Goal: Task Accomplishment & Management: Manage account settings

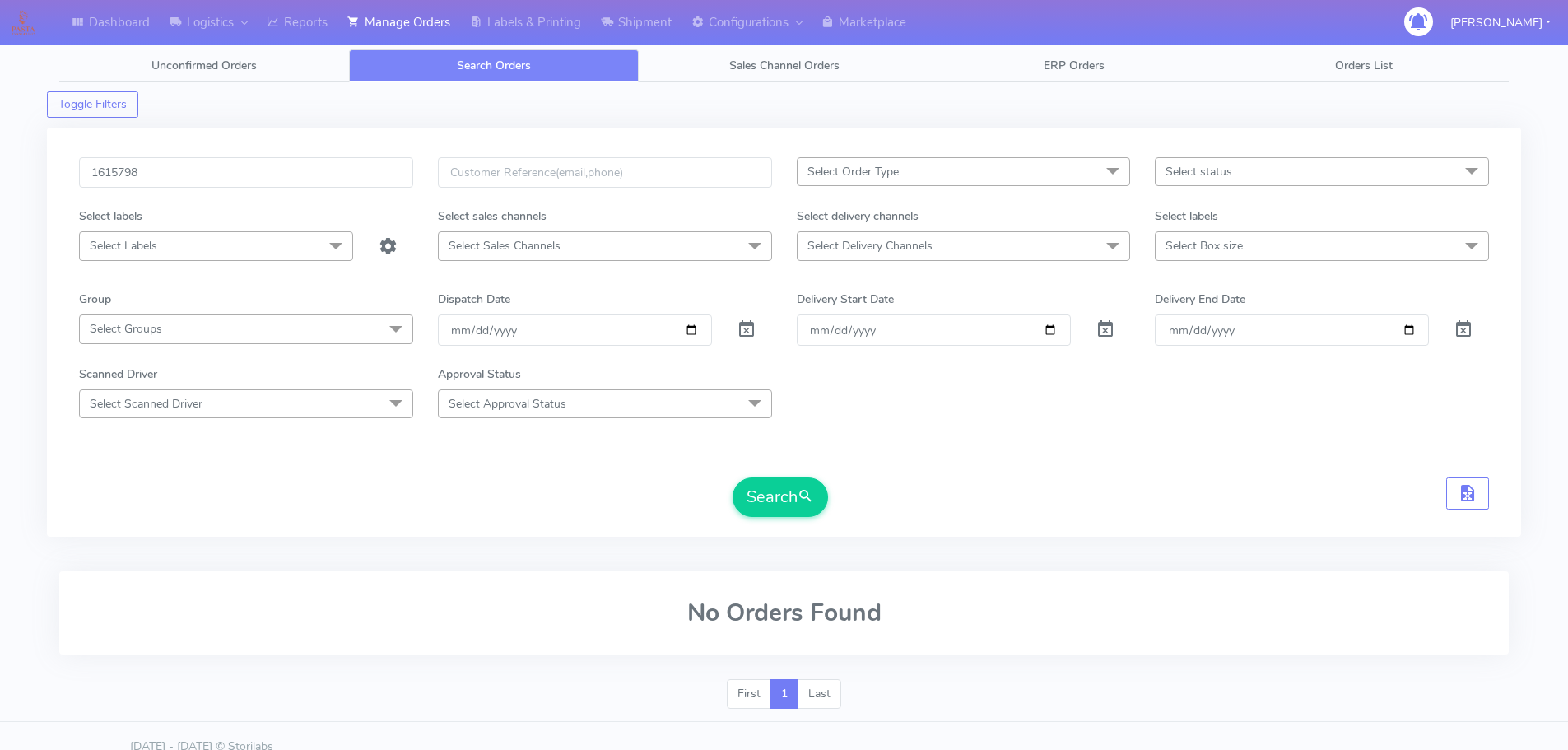
type input "1615798"
click at [732, 478] on button "Search" at bounding box center [779, 497] width 95 height 39
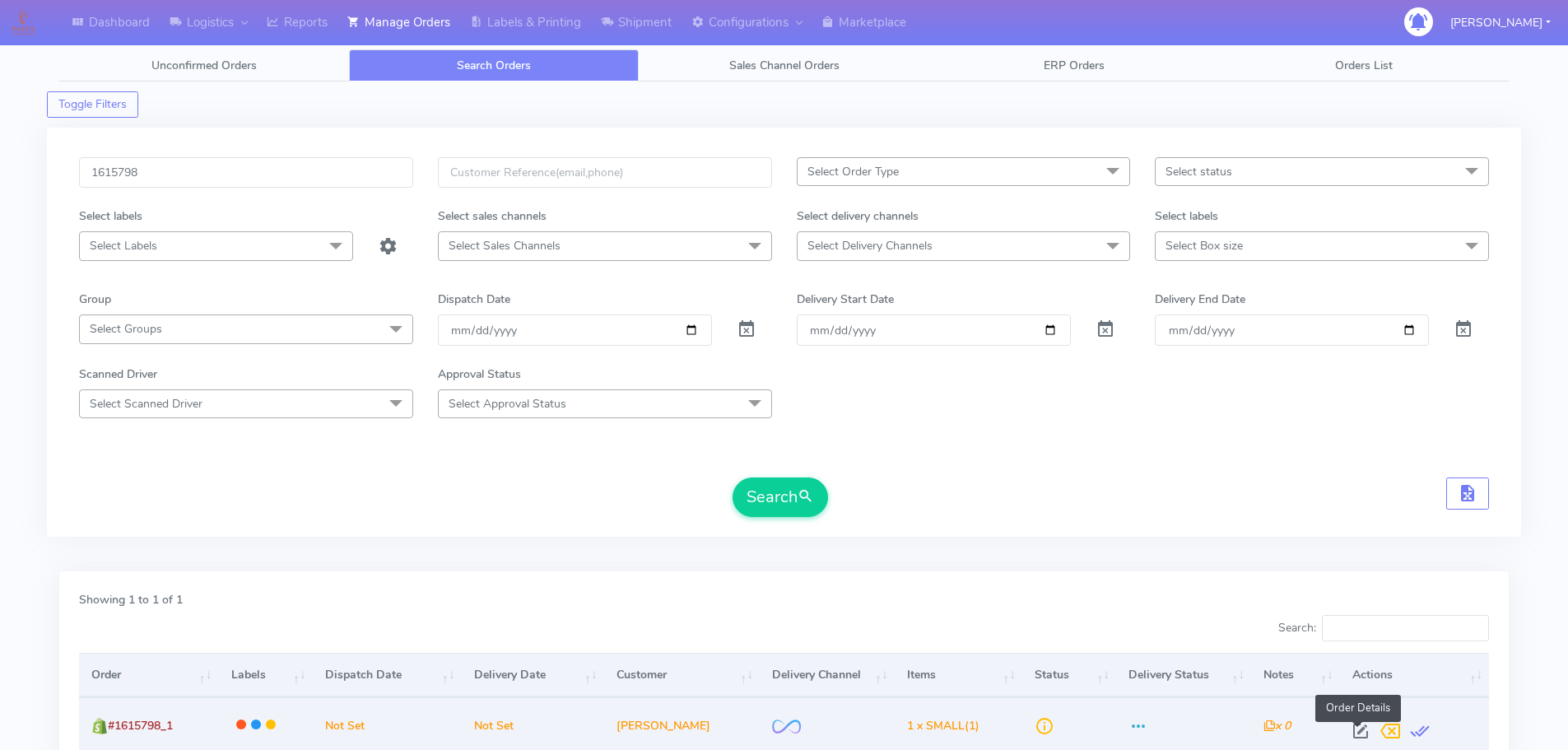
click at [1355, 735] on span at bounding box center [1360, 735] width 30 height 16
select select "2"
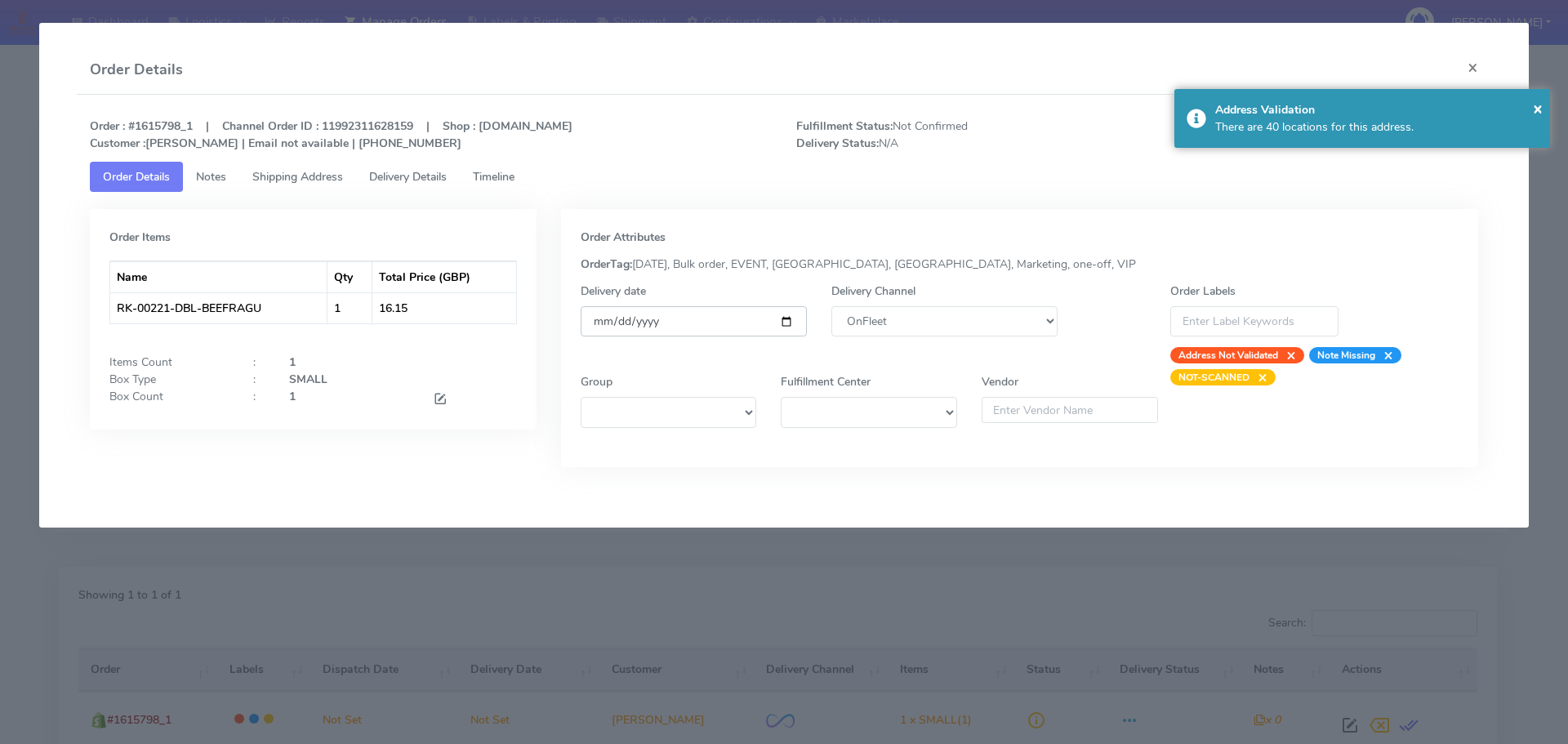
click at [785, 319] on input "date" at bounding box center [694, 321] width 226 height 30
type input "[DATE]"
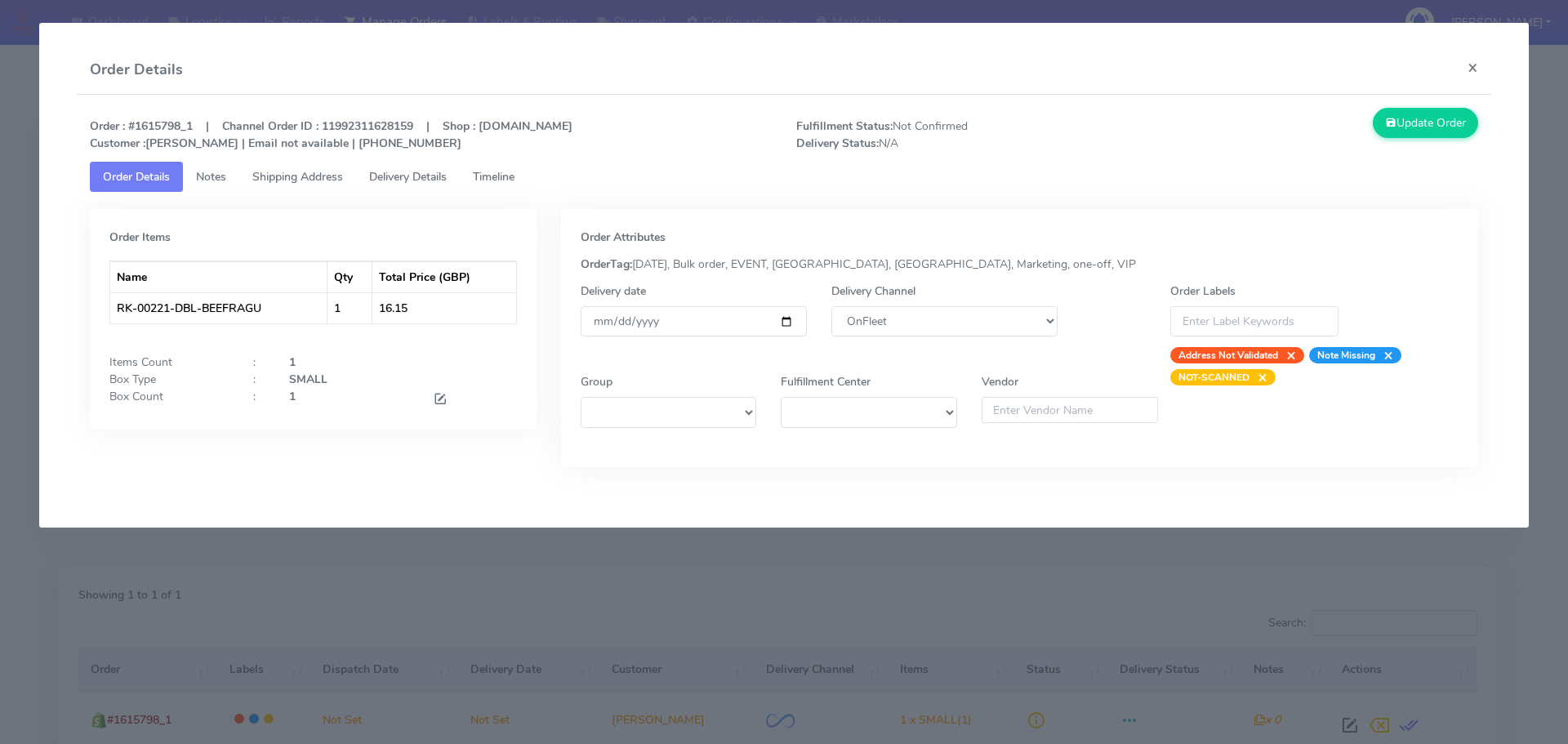
click at [499, 176] on span "Timeline" at bounding box center [494, 177] width 42 height 16
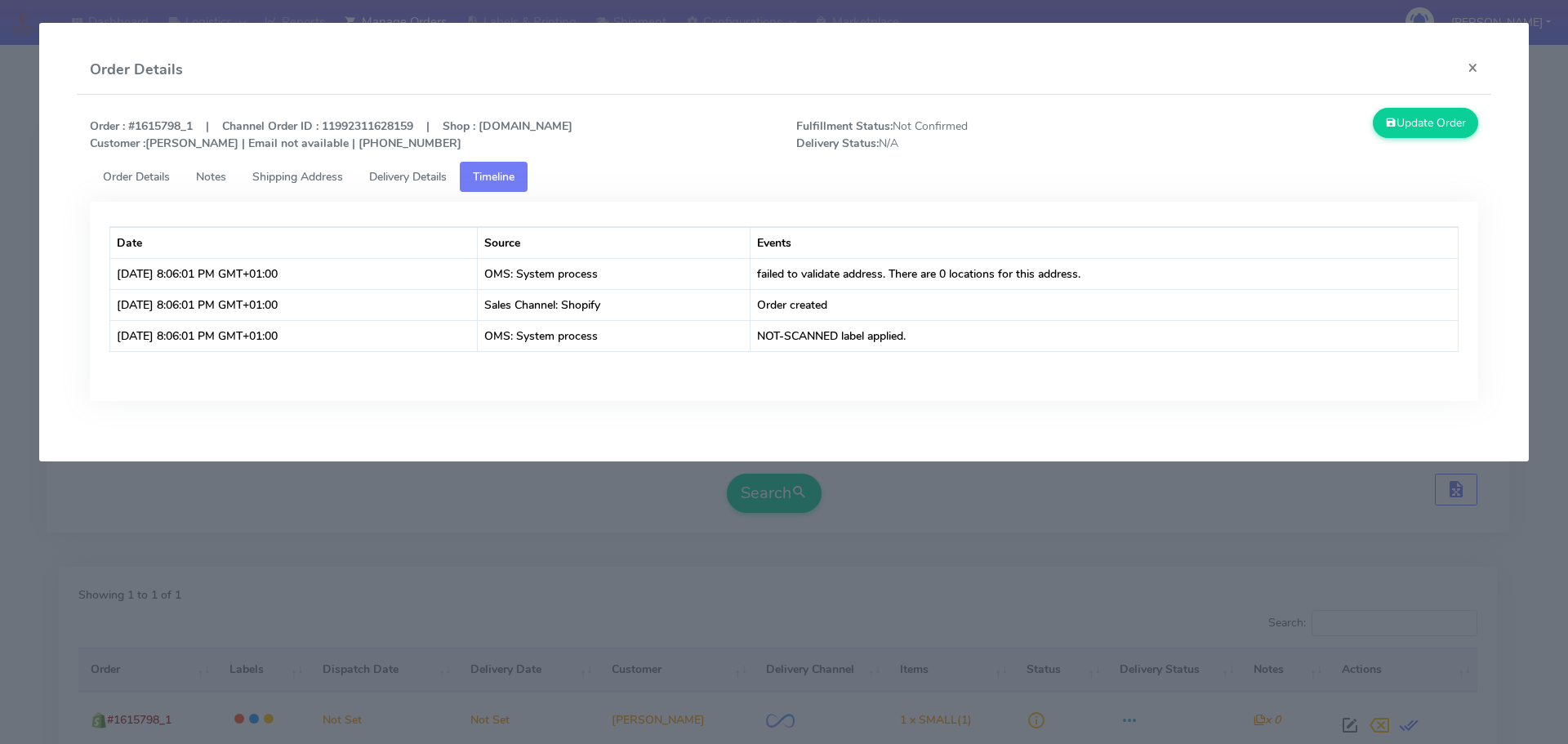
click at [279, 176] on span "Shipping Address" at bounding box center [297, 177] width 91 height 16
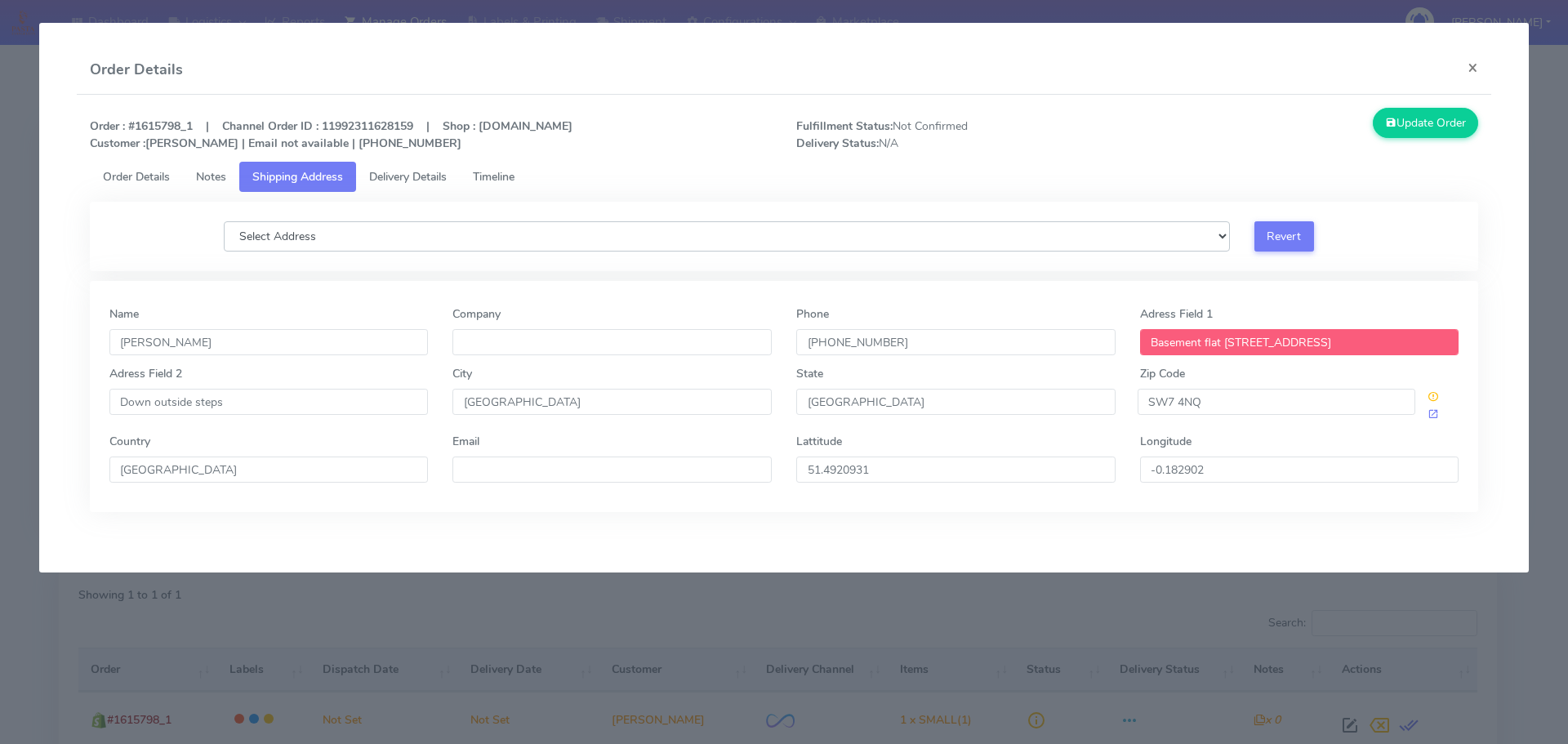
click at [754, 237] on select "Select Address [STREET_ADDRESS], Flat A-C, [STREET_ADDRESS], Flat D, [STREET_AD…" at bounding box center [726, 236] width 1006 height 30
click at [855, 175] on ul "Order Details Notes Shipping Address Delivery Details Timeline" at bounding box center [784, 177] width 1389 height 30
click at [726, 240] on select "Select Address [STREET_ADDRESS], Flat A-C, [STREET_ADDRESS], Flat D, [STREET_AD…" at bounding box center [726, 236] width 1006 height 30
click at [750, 185] on ul "Order Details Notes Shipping Address Delivery Details Timeline" at bounding box center [784, 177] width 1389 height 30
click at [751, 236] on select "Select Address [STREET_ADDRESS], Flat A-C, [STREET_ADDRESS], Flat D, [STREET_AD…" at bounding box center [726, 236] width 1006 height 30
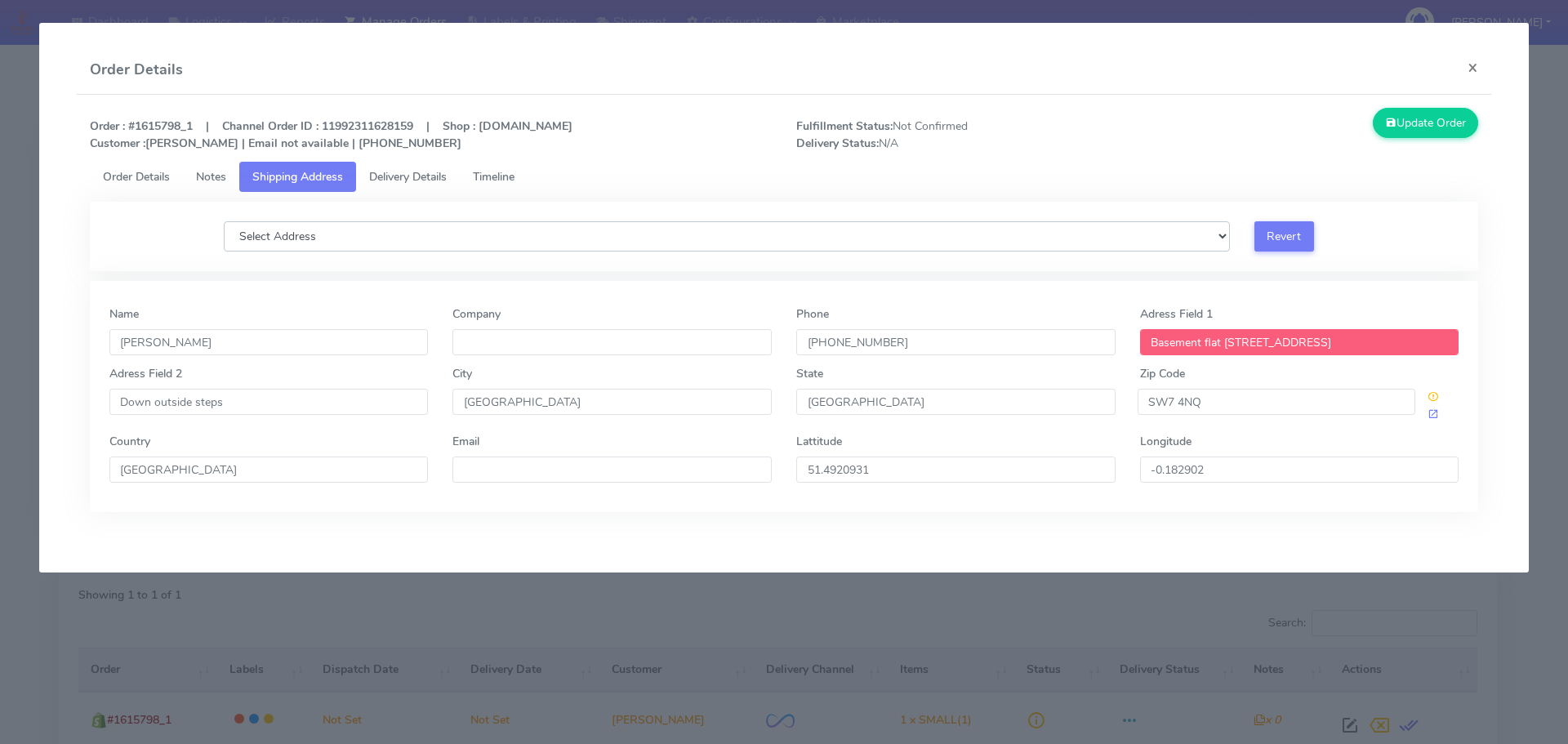
select select "Basement Flat, [STREET_ADDRESS],"
click at [223, 222] on select "Select Address [STREET_ADDRESS], Flat A-C, [STREET_ADDRESS], Flat D, [STREET_AD…" at bounding box center [726, 236] width 1006 height 30
type input "[STREET_ADDRESS]"
type input "Basement Flat"
click at [214, 182] on span "Notes" at bounding box center [210, 177] width 30 height 16
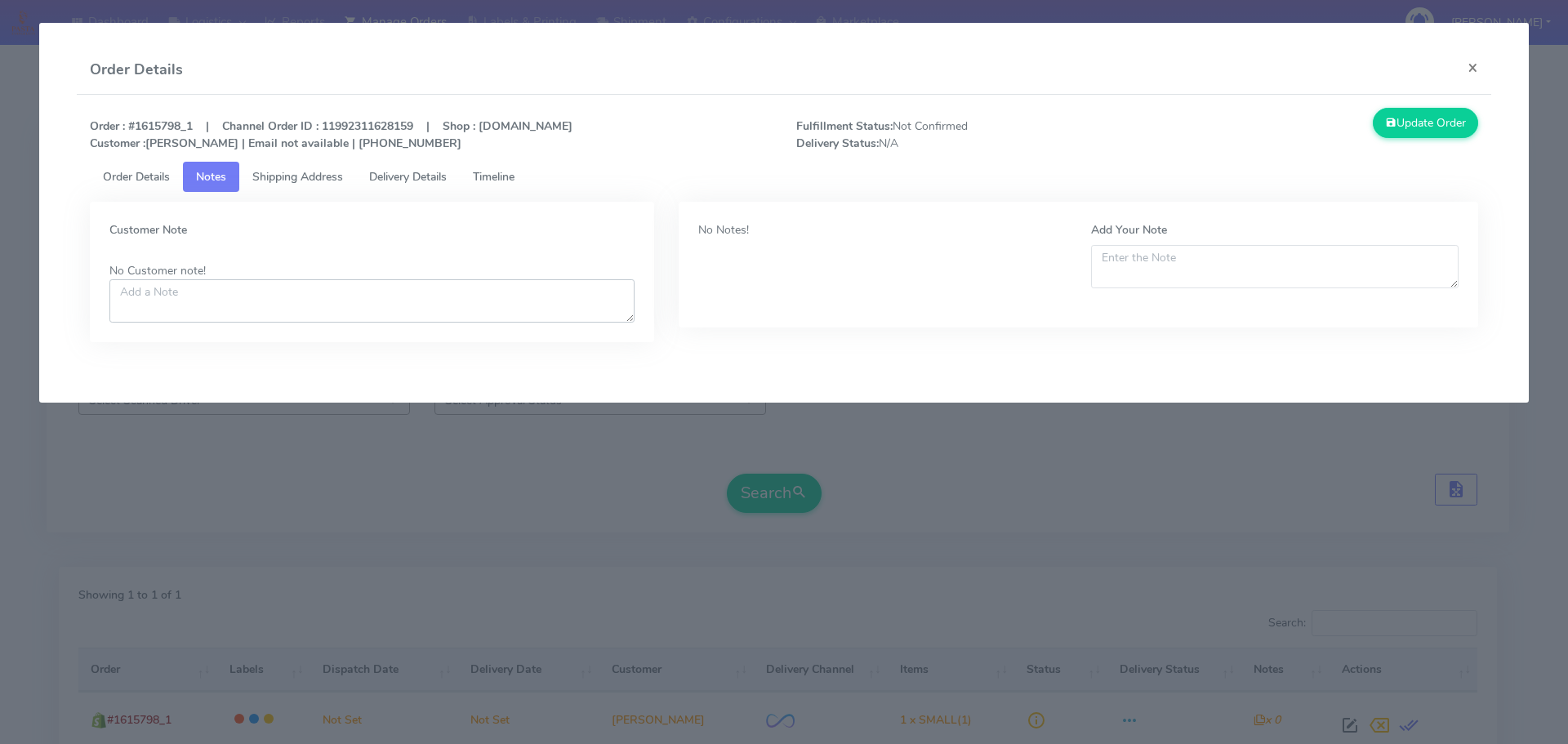
click at [237, 307] on textarea at bounding box center [371, 301] width 525 height 43
paste textarea "Down outside steps"
type textarea "Down outside steps"
click at [326, 171] on span "Shipping Address" at bounding box center [297, 177] width 91 height 16
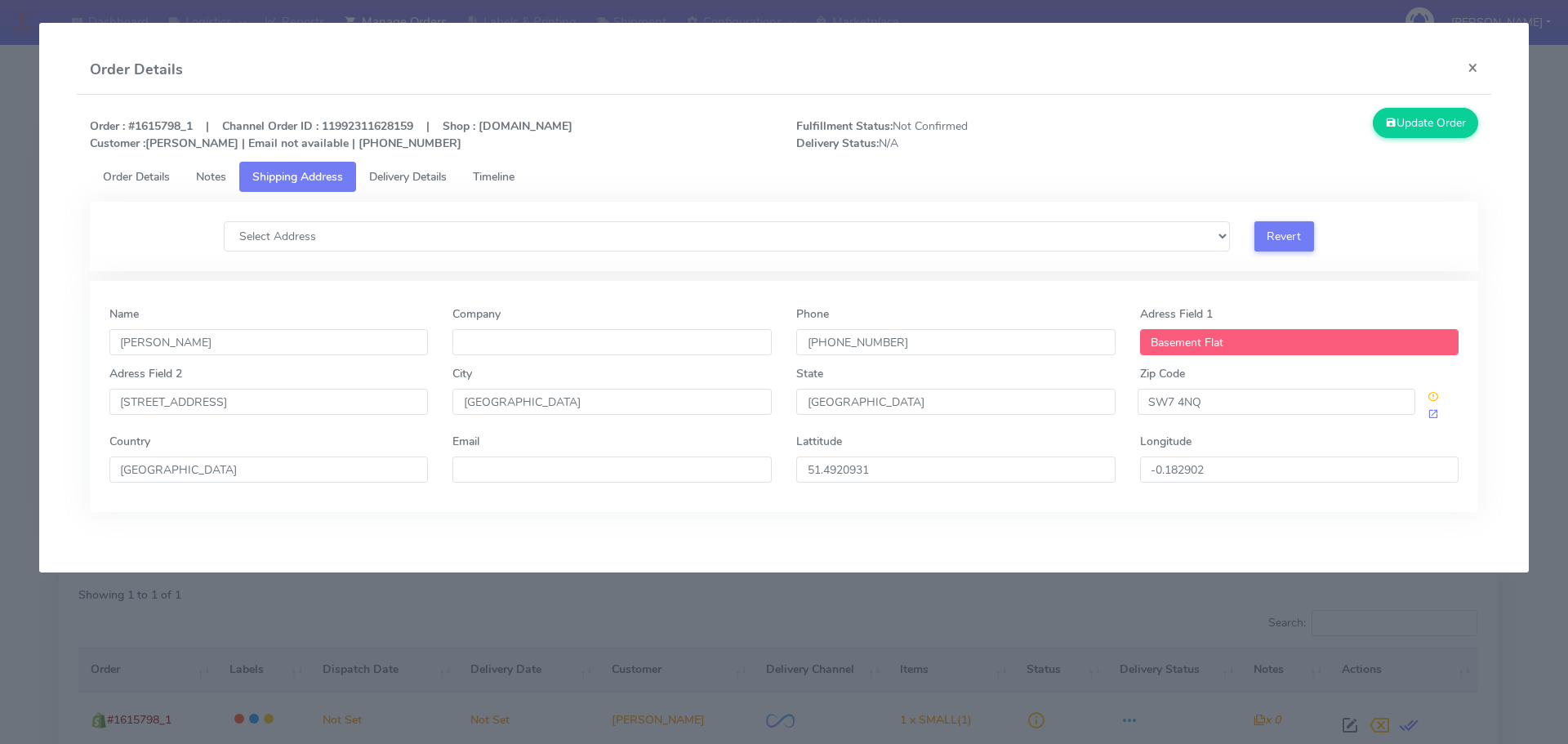
click at [317, 416] on div "Adress Field [STREET_ADDRESS]" at bounding box center [268, 399] width 344 height 68
click at [317, 410] on input "[STREET_ADDRESS]" at bounding box center [268, 402] width 319 height 26
paste input "Down outside steps"
type input "[STREET_ADDRESS], Down outside steps"
click at [209, 186] on link "Notes" at bounding box center [210, 177] width 56 height 30
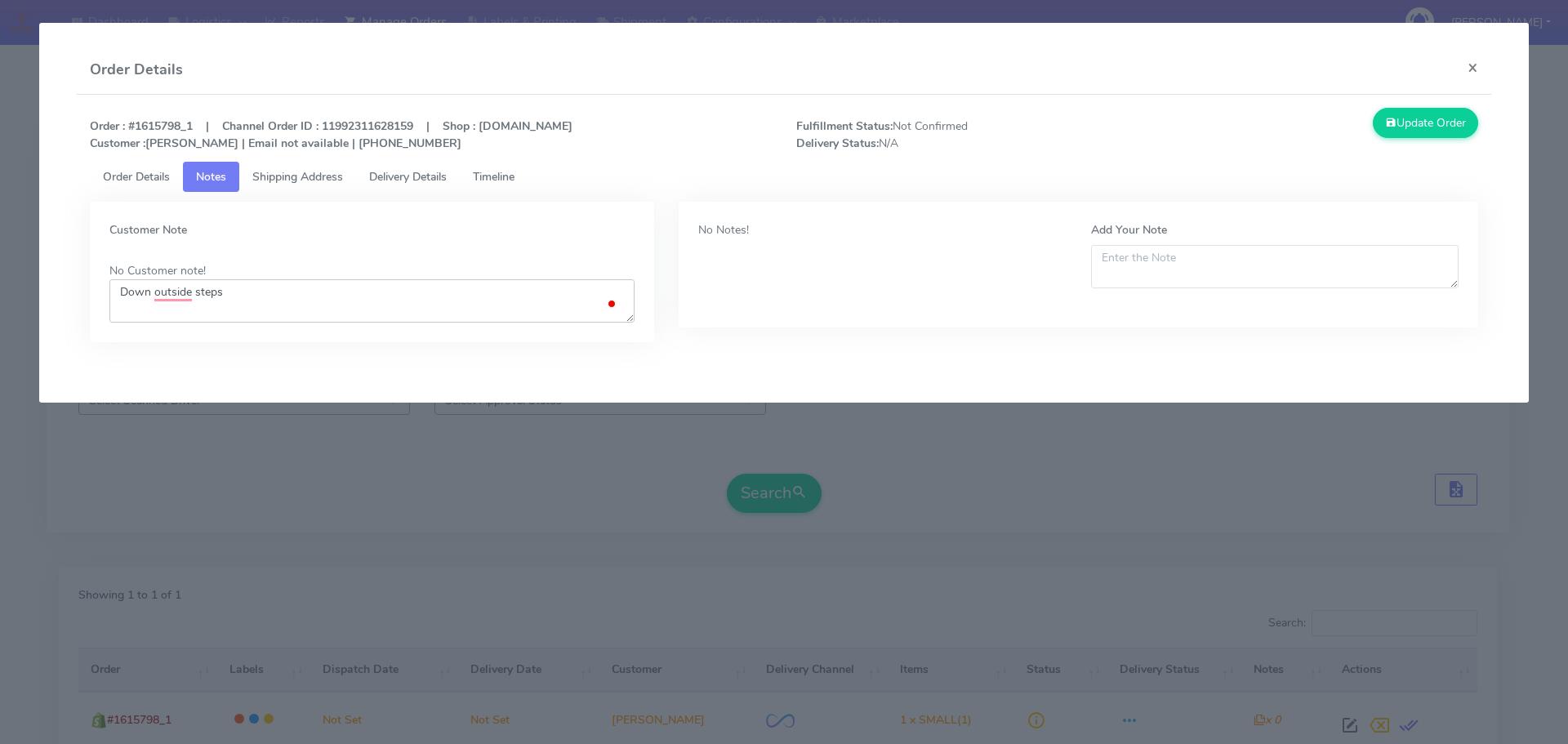
click at [329, 288] on textarea "Down outside steps" at bounding box center [371, 301] width 525 height 43
click at [326, 178] on span "Shipping Address" at bounding box center [297, 177] width 91 height 16
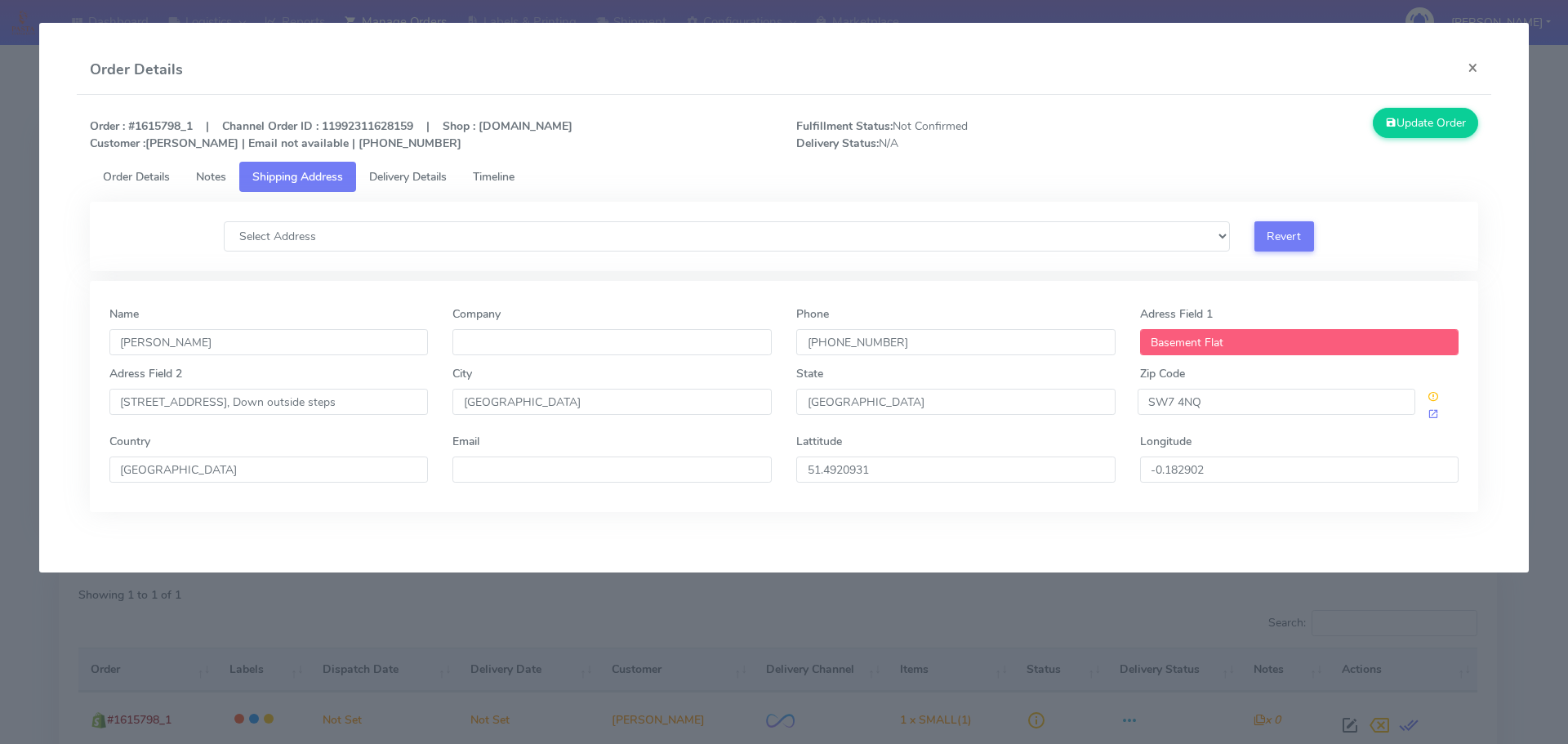
click at [179, 174] on link "Order Details" at bounding box center [137, 177] width 94 height 30
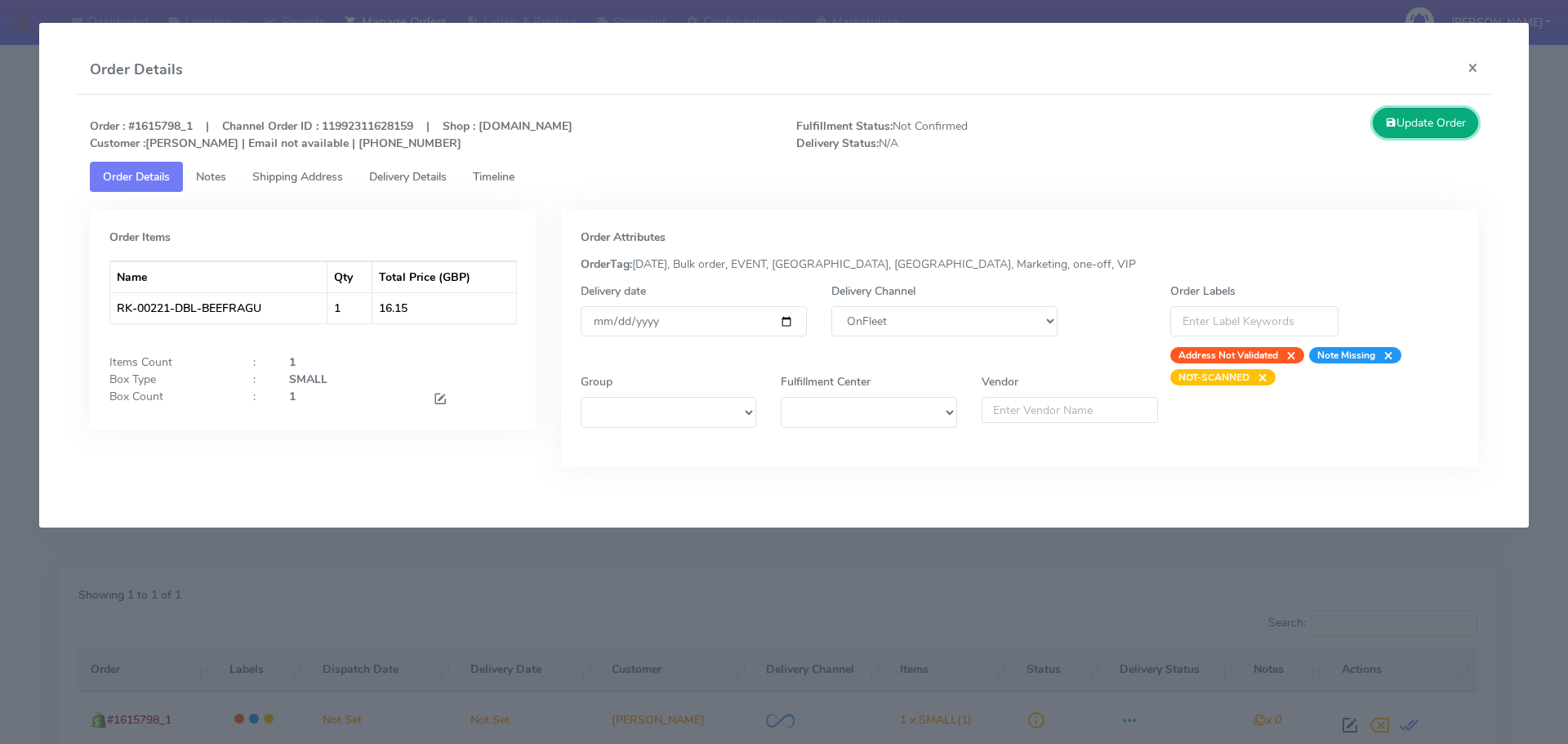
click at [1423, 128] on button "Update Order" at bounding box center [1426, 123] width 106 height 30
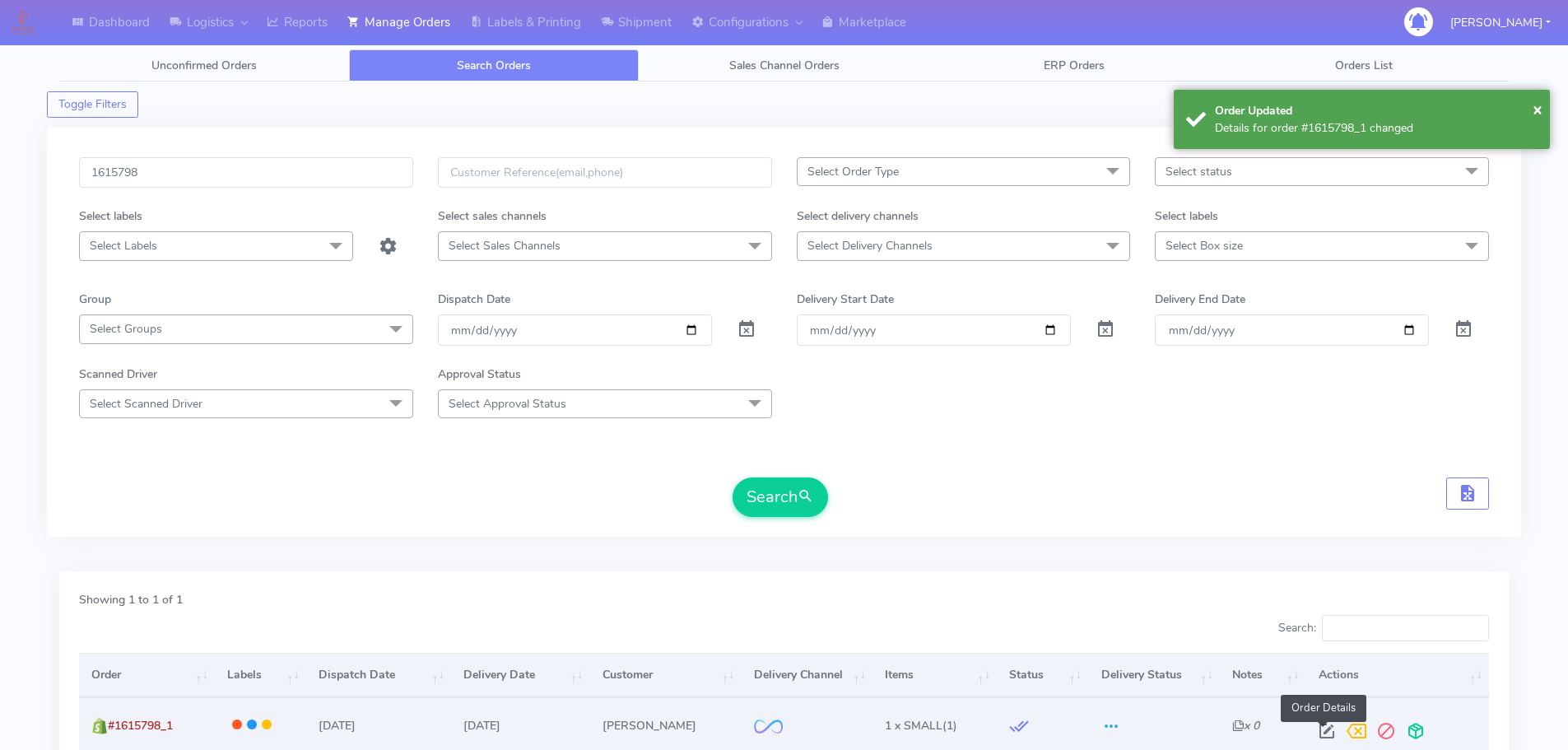
click at [1324, 730] on span at bounding box center [1326, 735] width 30 height 16
select select "2"
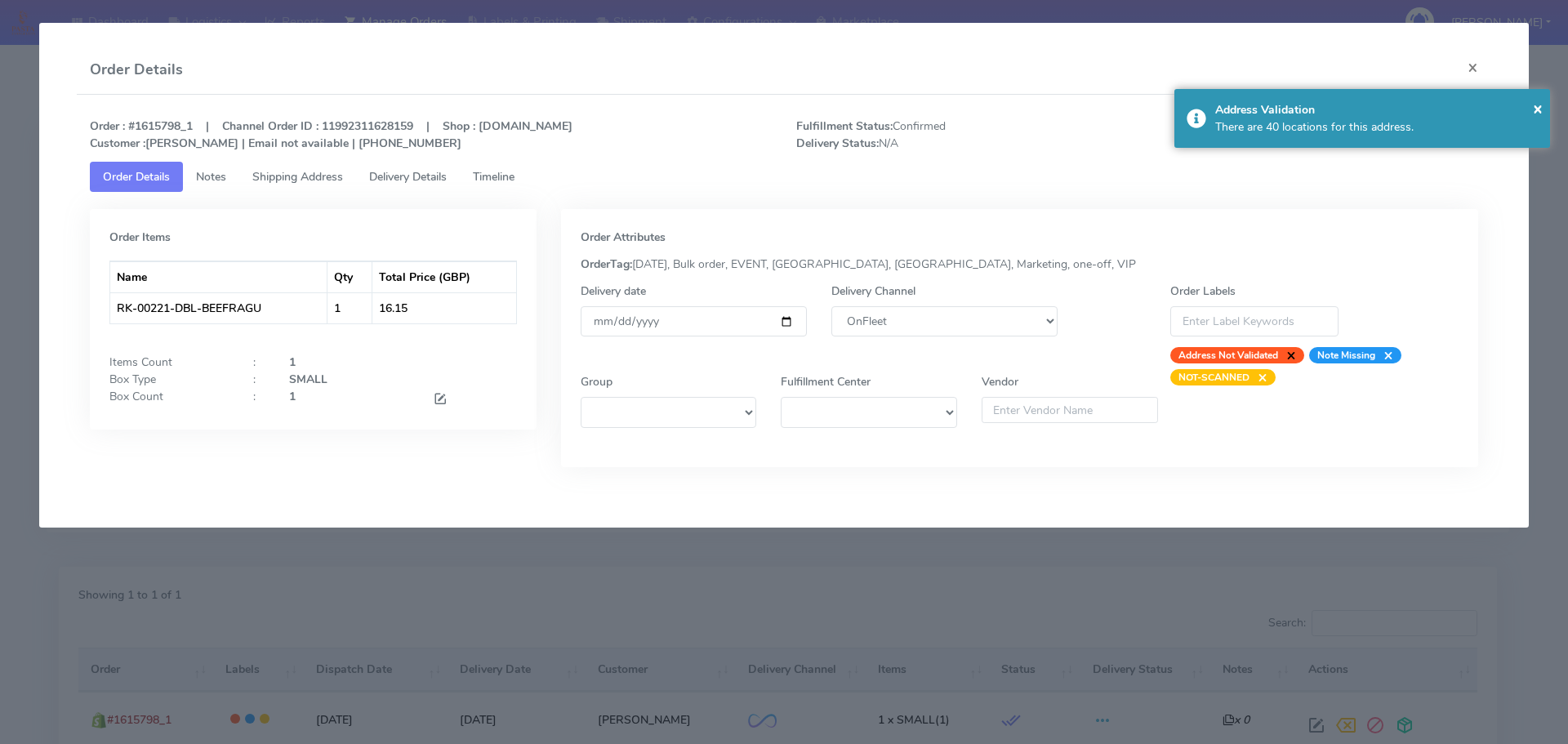
click at [1294, 357] on span "×" at bounding box center [1287, 355] width 18 height 16
click at [514, 178] on span "Timeline" at bounding box center [494, 177] width 42 height 16
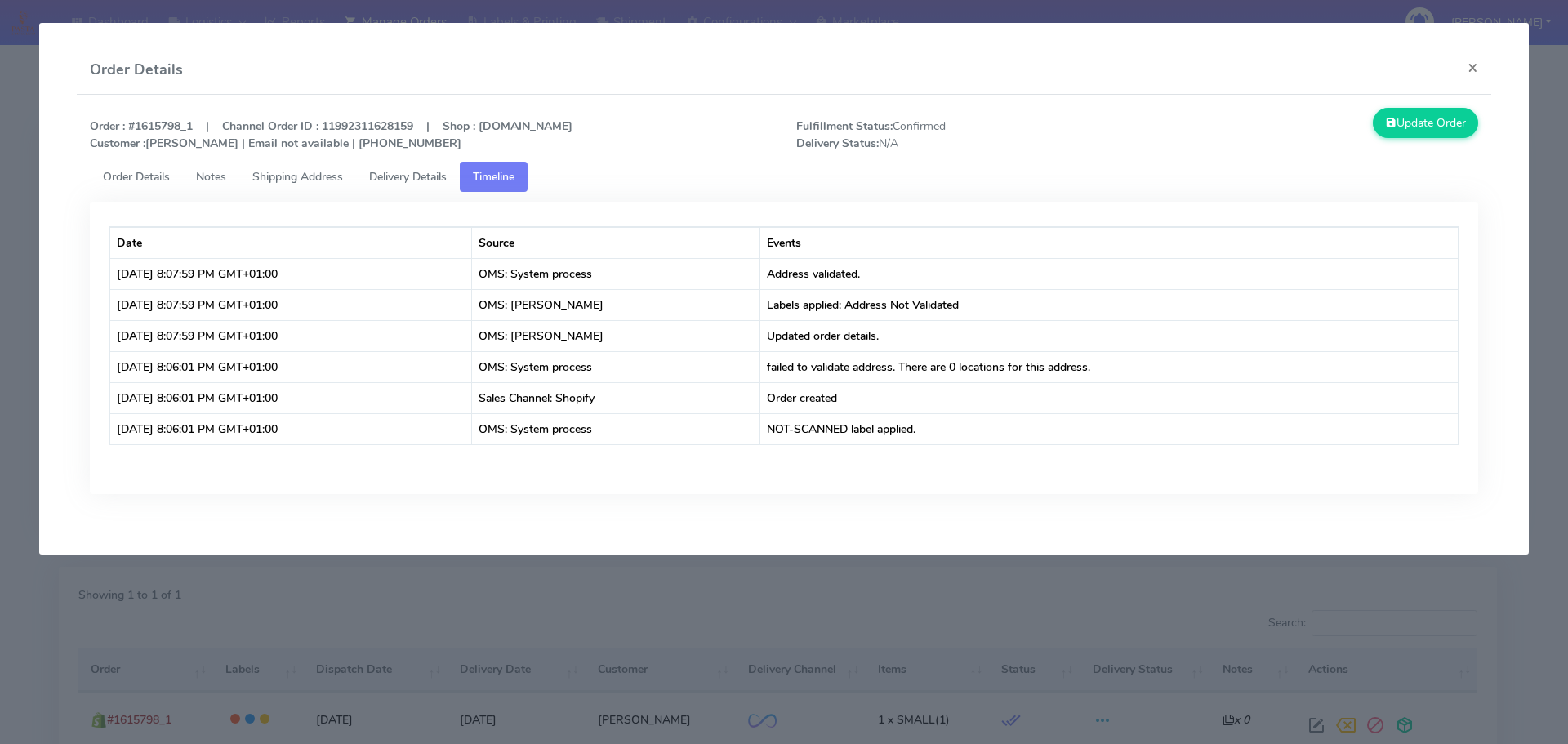
click at [141, 176] on span "Order Details" at bounding box center [136, 177] width 67 height 16
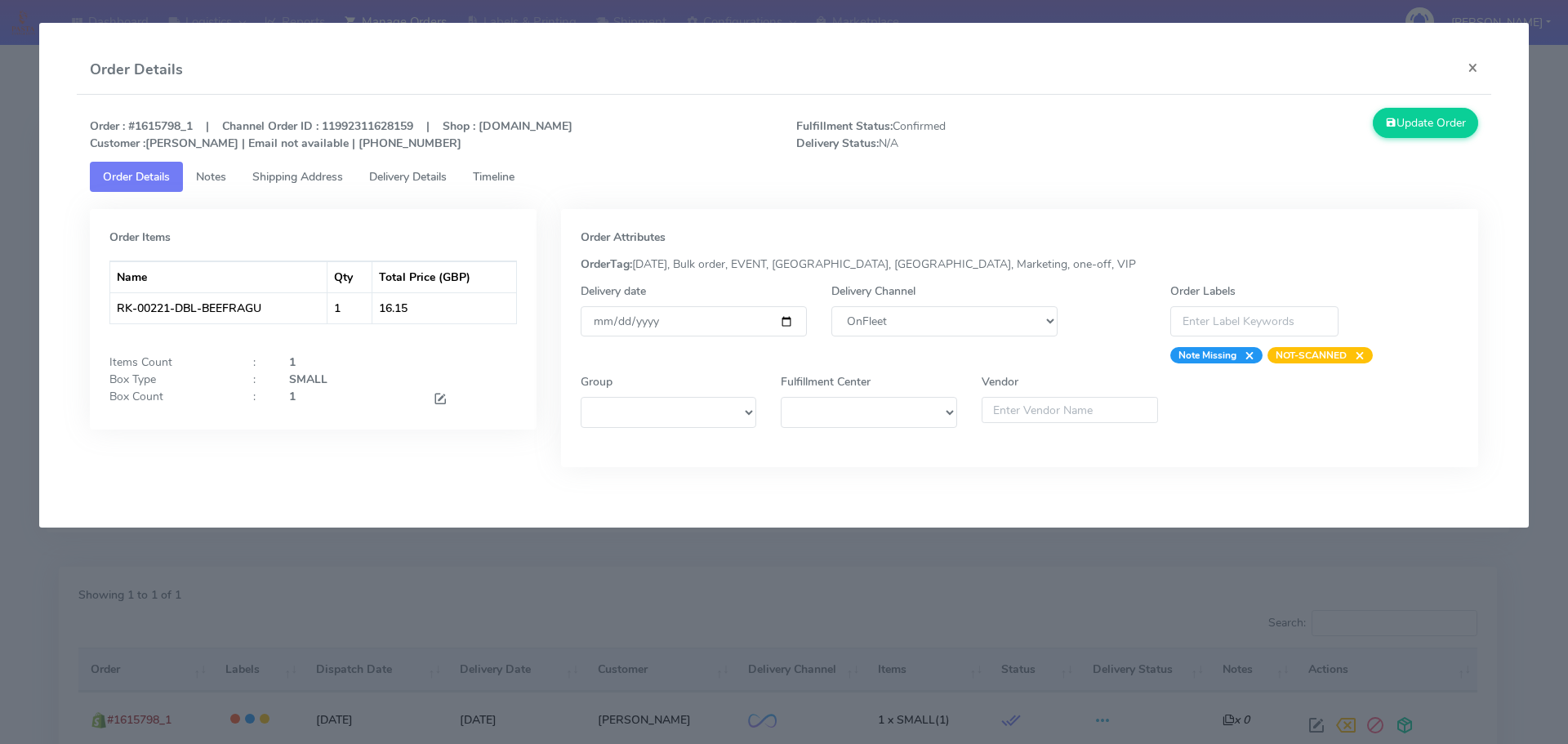
click at [669, 564] on modal-container "Order Details × Order : #1615798_1 | Channel Order ID : 11992311628159 | Shop :…" at bounding box center [784, 372] width 1568 height 744
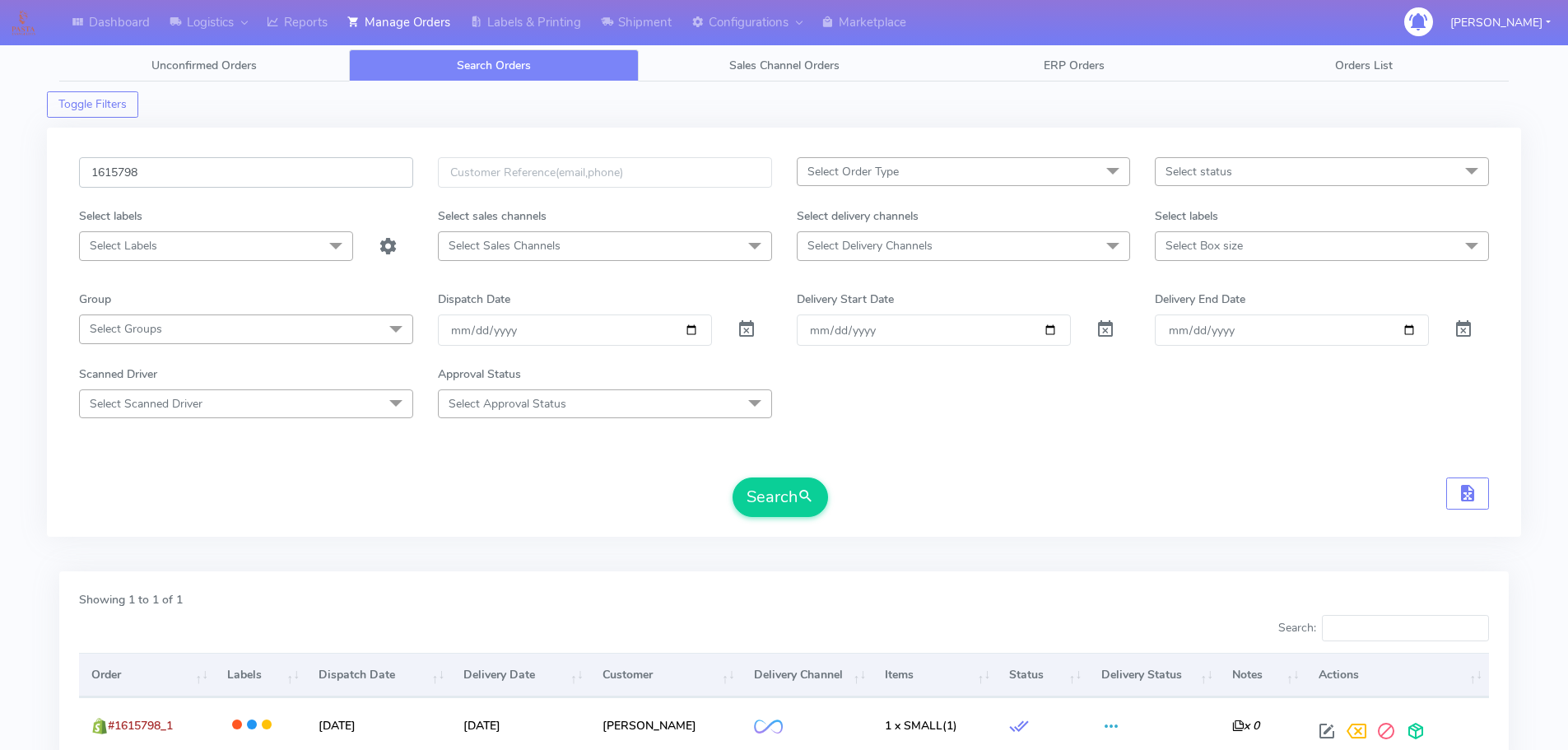
click at [256, 165] on input "1615798" at bounding box center [246, 172] width 334 height 31
paste input "800"
type input "1615800"
click at [732, 478] on button "Search" at bounding box center [779, 497] width 95 height 39
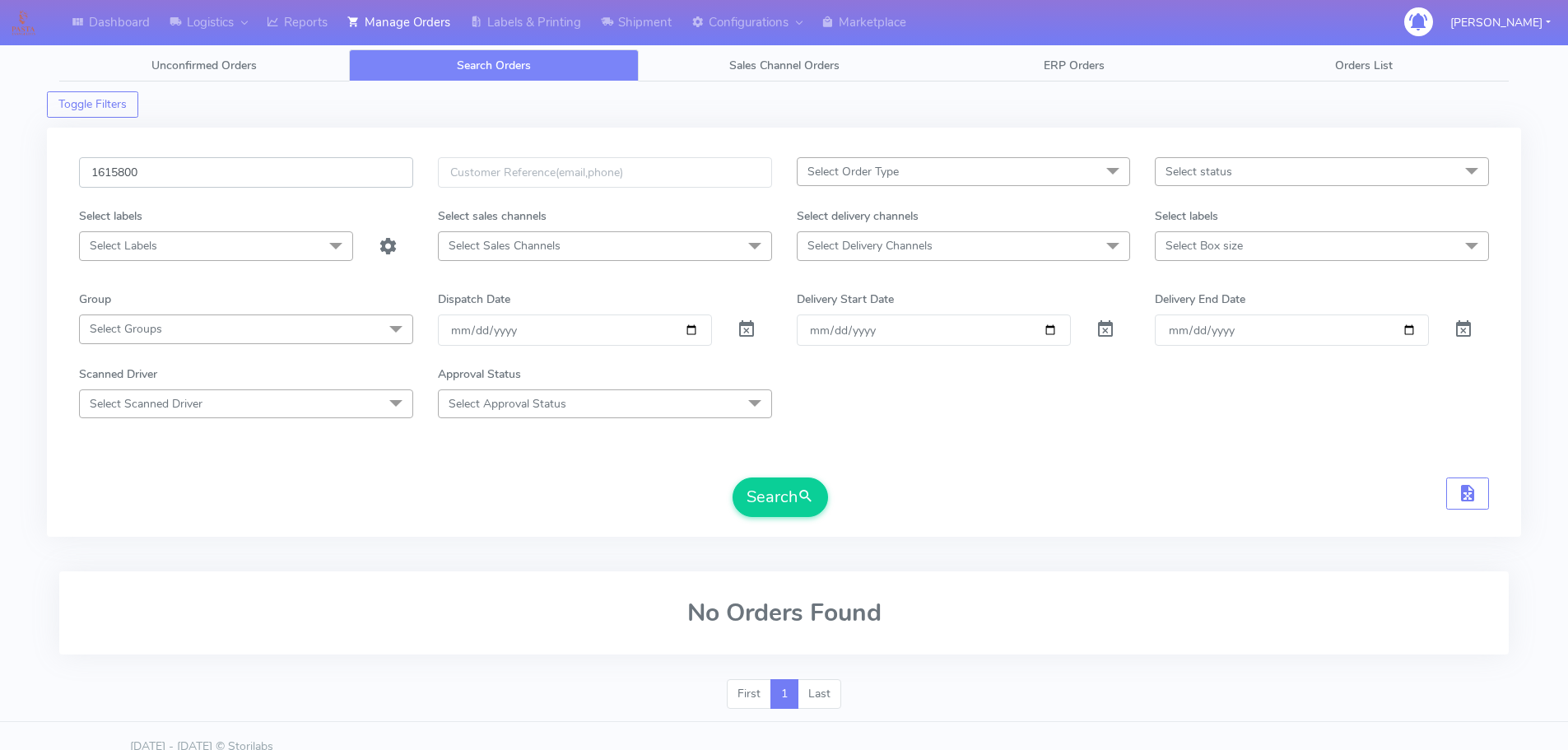
click at [296, 171] on input "1615800" at bounding box center [246, 172] width 334 height 31
click at [732, 478] on button "Search" at bounding box center [779, 497] width 95 height 39
click at [613, 535] on div "1615800 Select Order Type Select All MEALS ATAVI One Off Pasta Club Gift Kit Ev…" at bounding box center [784, 332] width 1474 height 409
click at [761, 474] on form "1615800 Select Order Type Select All MEALS ATAVI One Off Pasta Club Gift Kit Ev…" at bounding box center [784, 337] width 1410 height 360
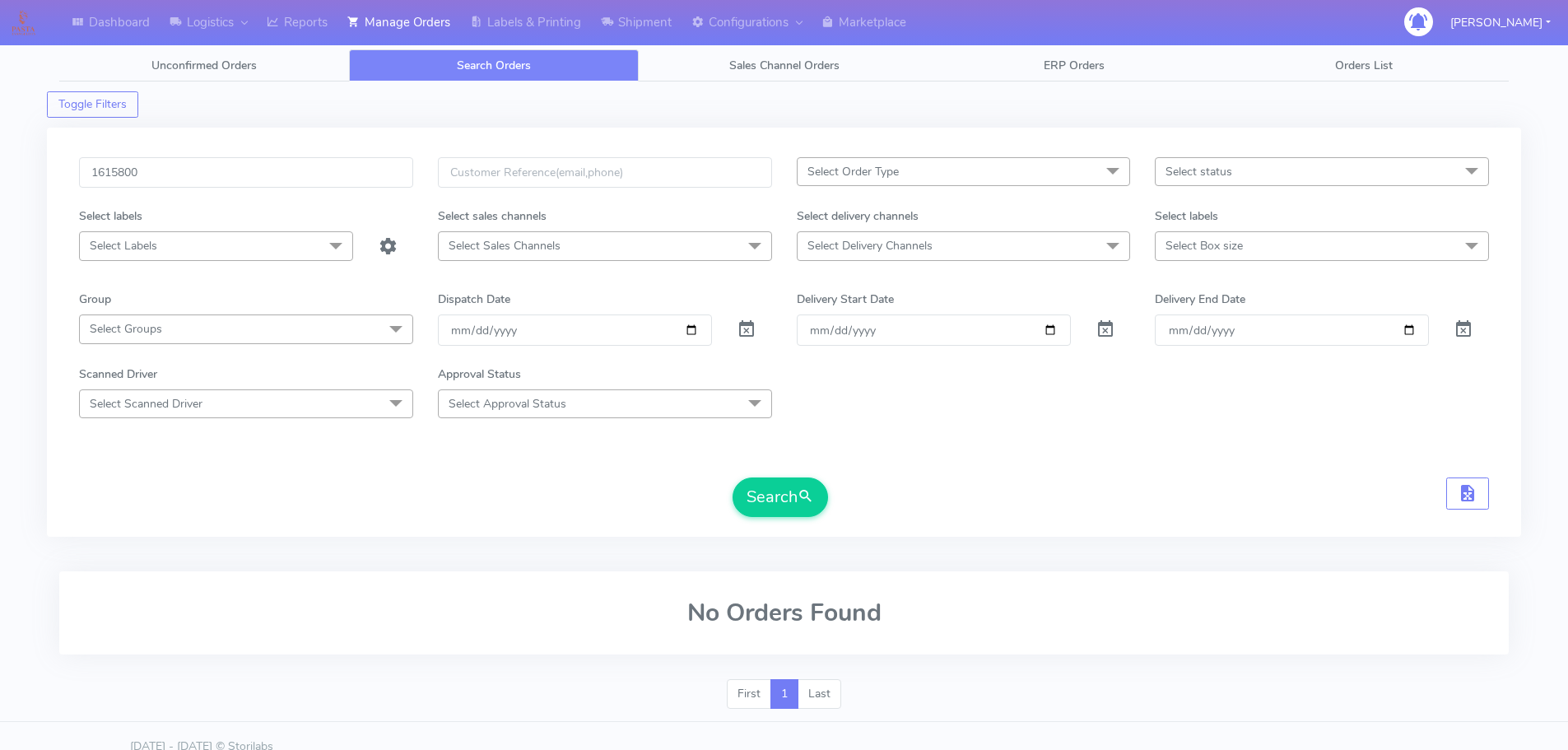
click at [762, 477] on form "1615800 Select Order Type Select All MEALS ATAVI One Off Pasta Club Gift Kit Ev…" at bounding box center [784, 337] width 1410 height 360
click at [769, 495] on button "Search" at bounding box center [779, 497] width 95 height 39
click at [821, 492] on button "Search" at bounding box center [779, 497] width 95 height 39
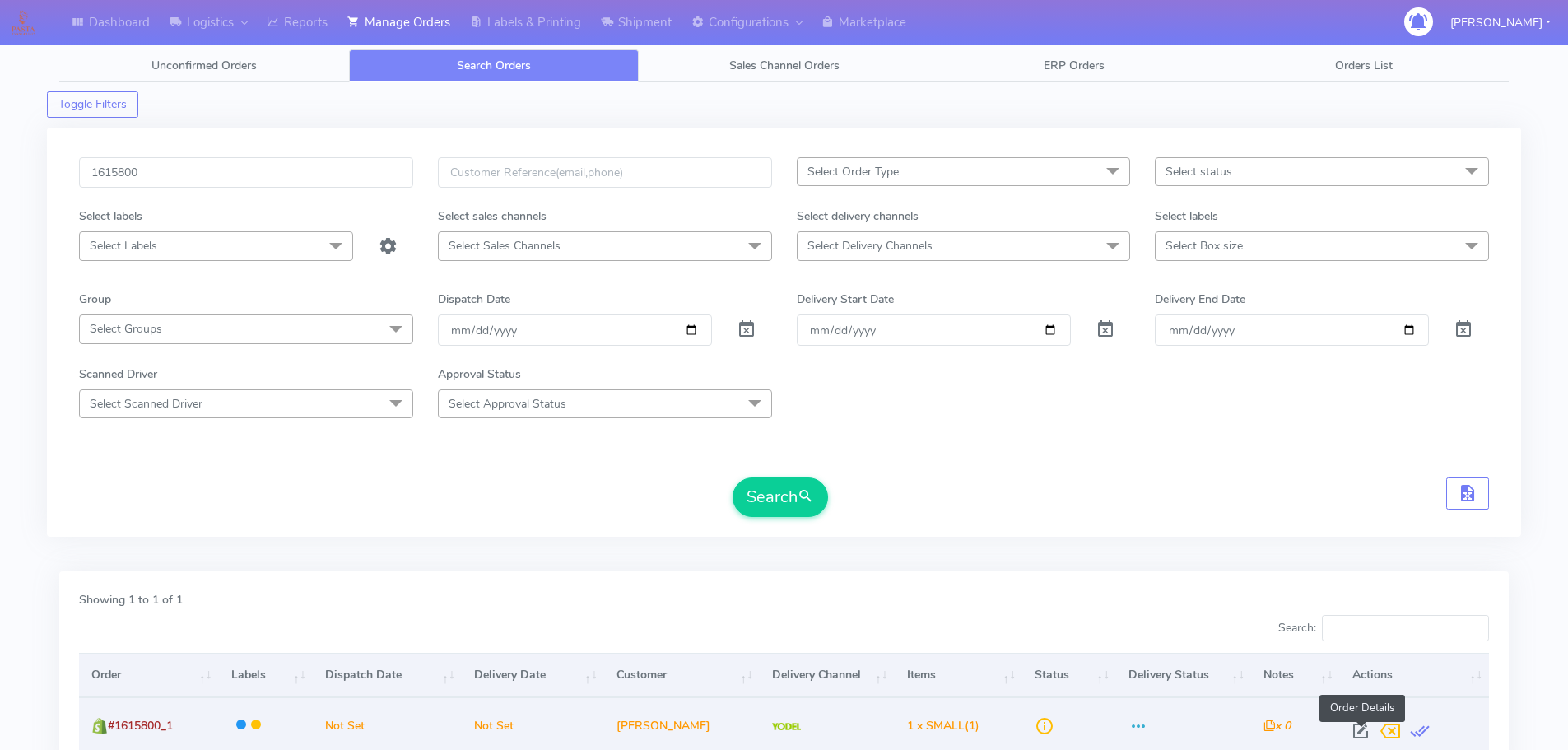
click at [1359, 733] on span at bounding box center [1360, 735] width 30 height 16
select select "5"
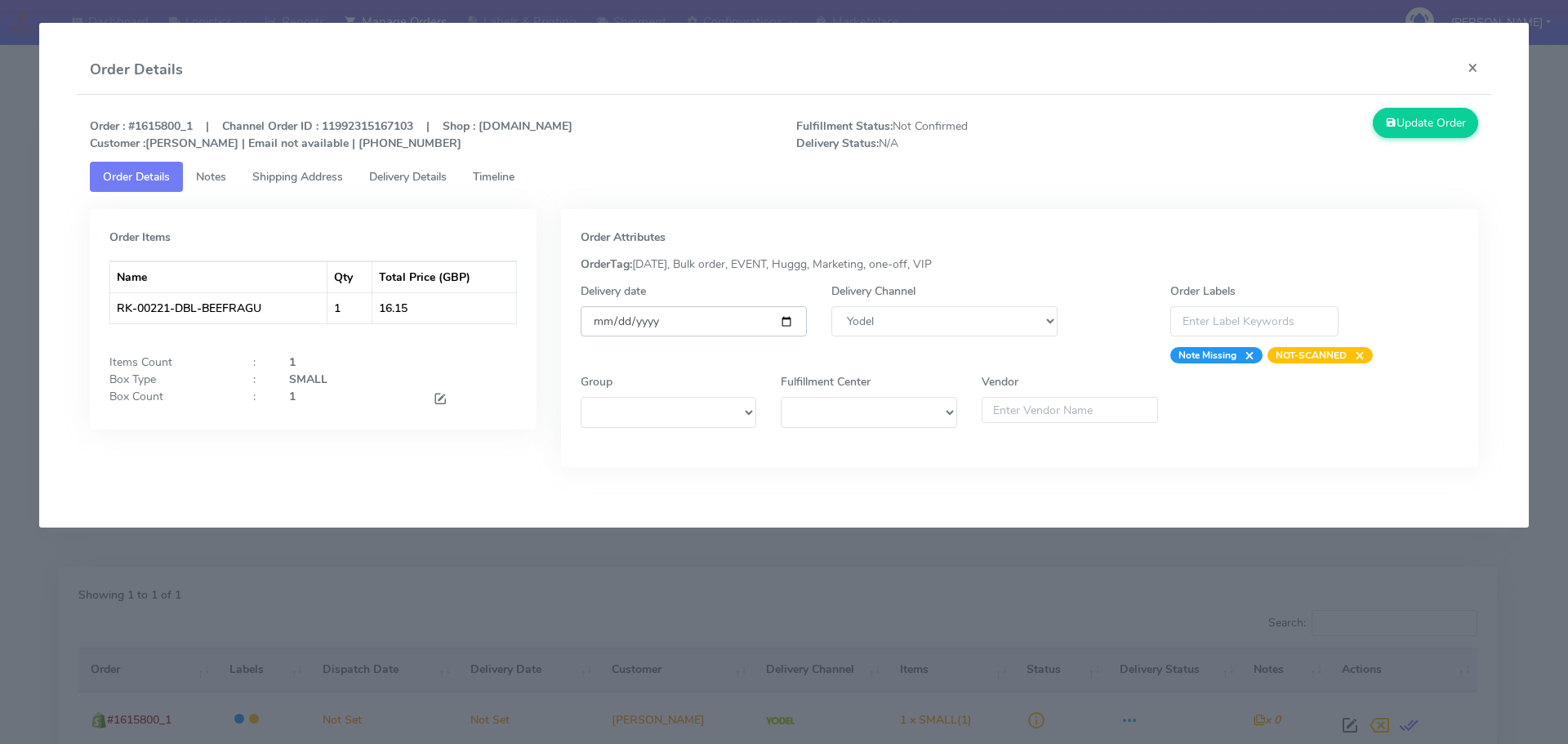
click at [785, 320] on input "date" at bounding box center [694, 321] width 226 height 30
type input "[DATE]"
click at [492, 164] on link "Timeline" at bounding box center [494, 177] width 68 height 30
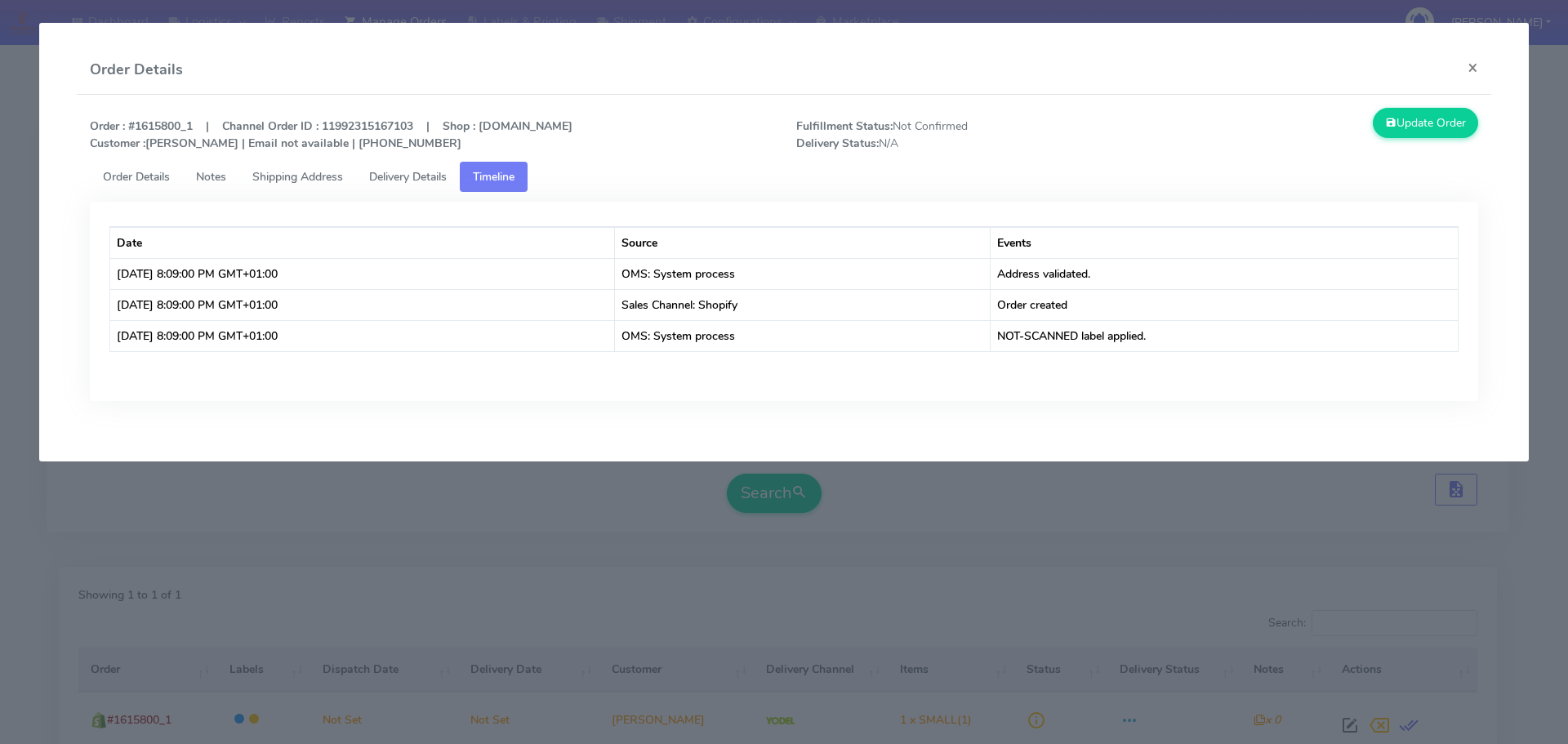
click at [118, 173] on span "Order Details" at bounding box center [136, 177] width 67 height 16
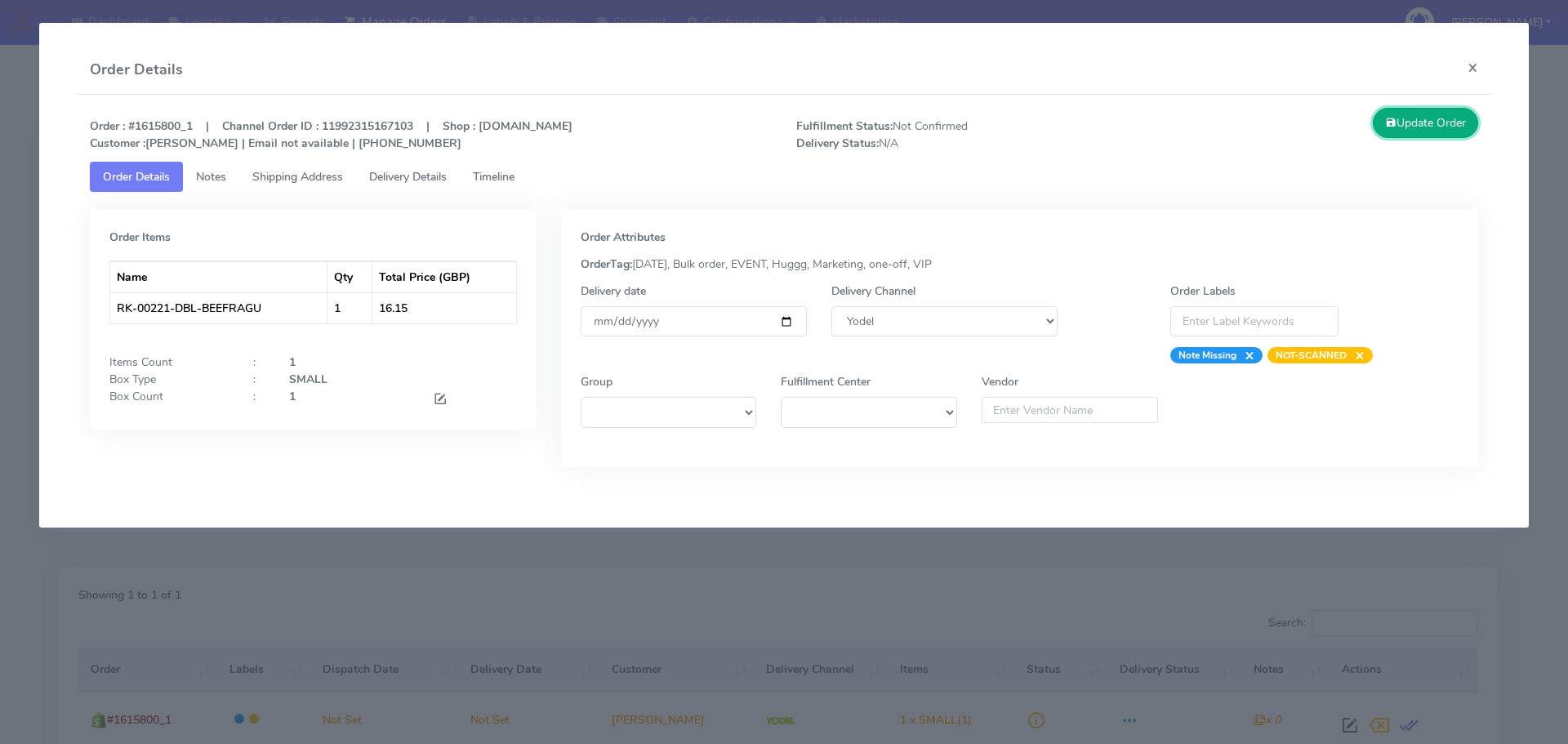
click at [1398, 130] on button "Update Order" at bounding box center [1426, 123] width 106 height 30
